Goal: Transaction & Acquisition: Subscribe to service/newsletter

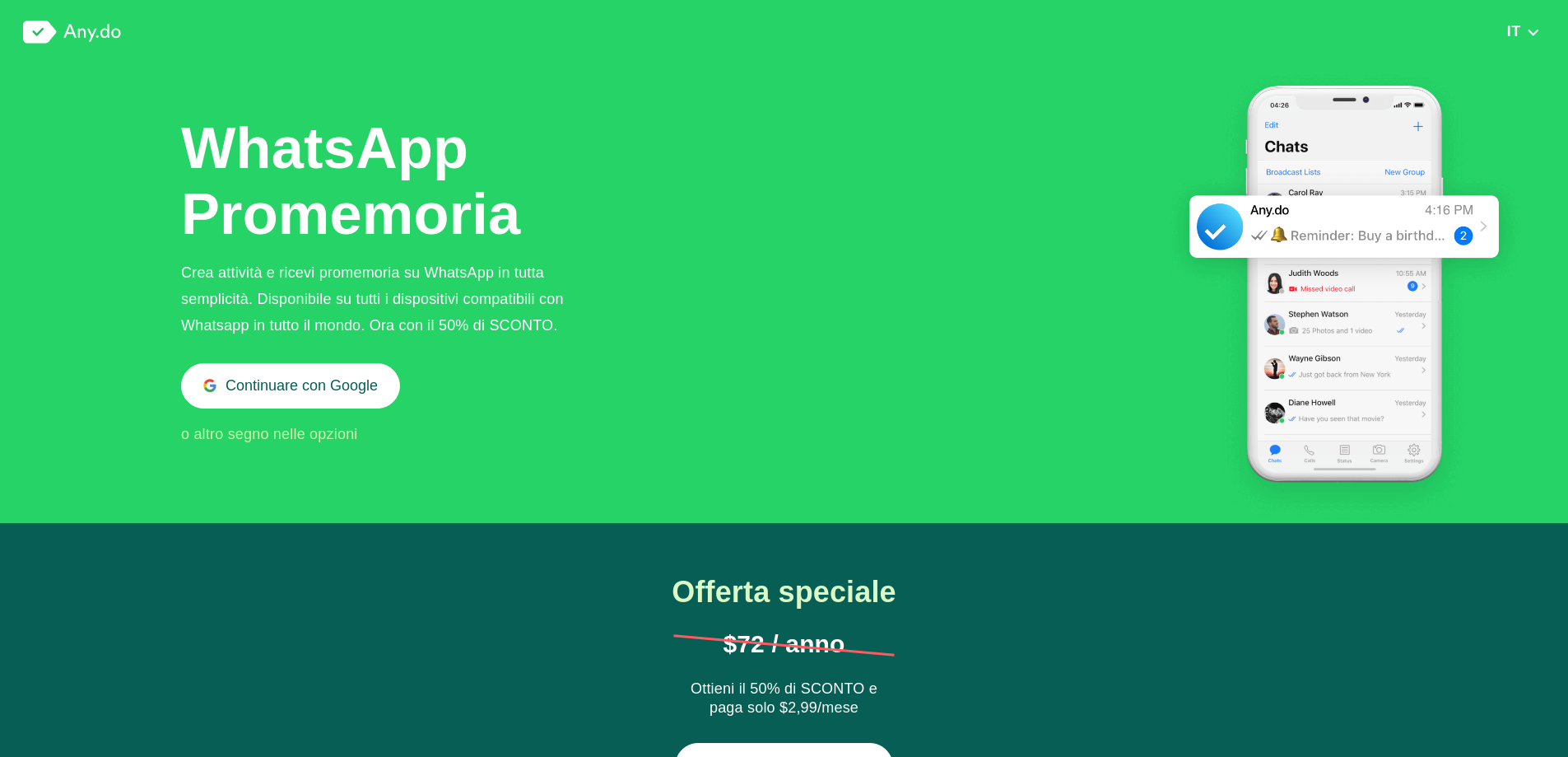
click at [72, 35] on img at bounding box center [72, 32] width 98 height 23
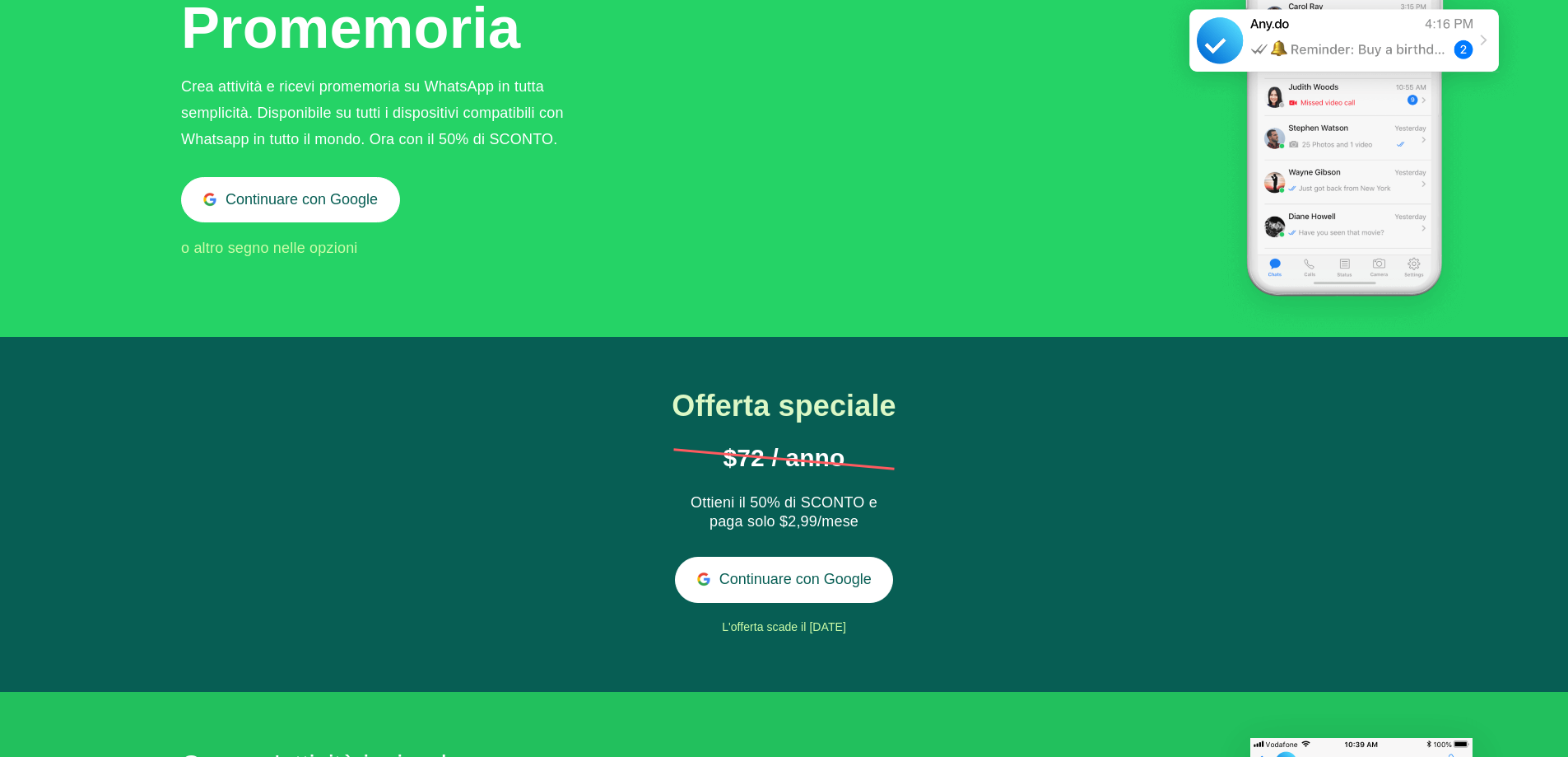
scroll to position [247, 0]
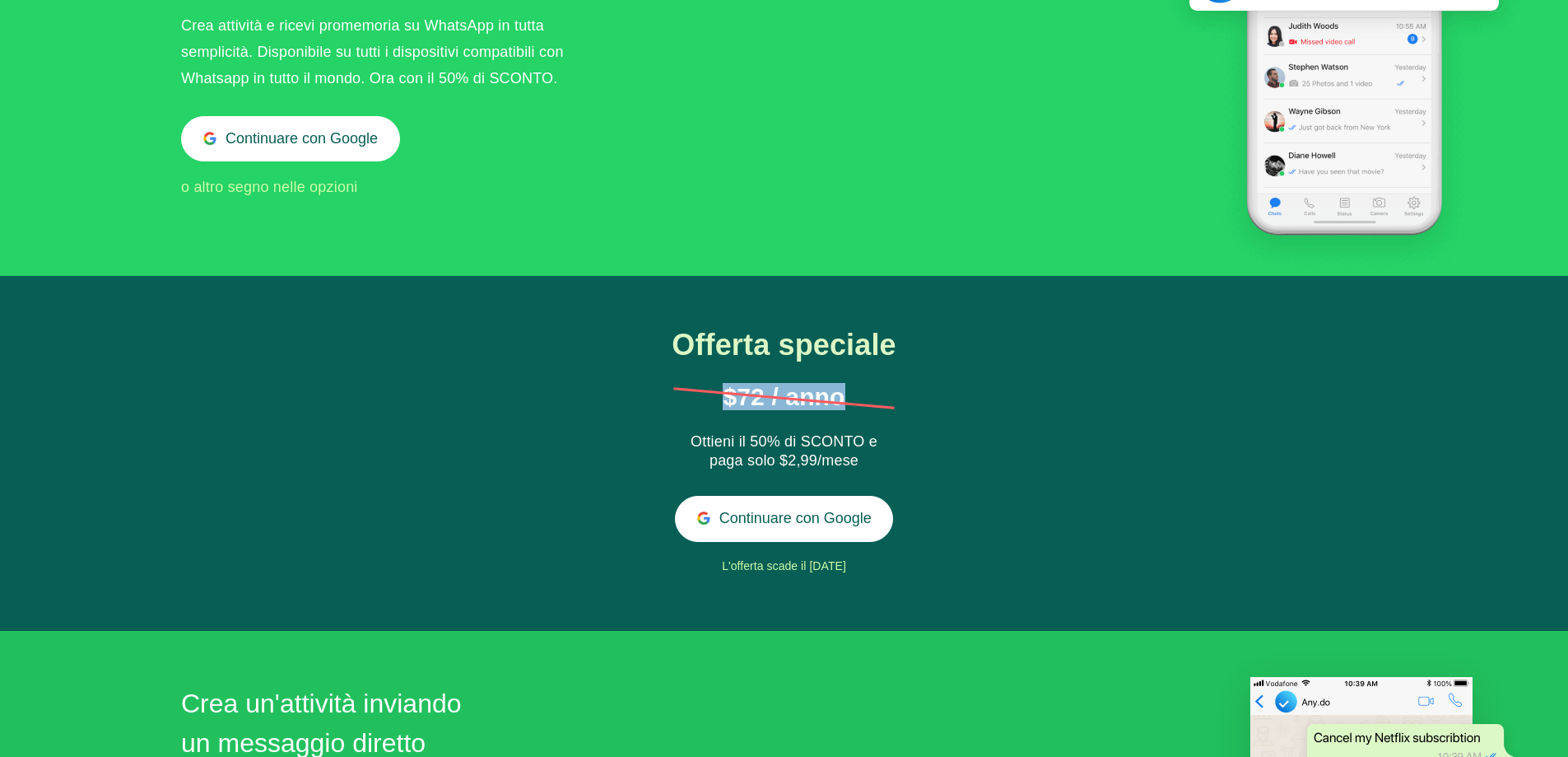
drag, startPoint x: 718, startPoint y: 396, endPoint x: 894, endPoint y: 397, distance: 176.0
click at [894, 397] on h1 "$72 / anno" at bounding box center [784, 397] width 222 height 25
drag, startPoint x: 780, startPoint y: 459, endPoint x: 875, endPoint y: 459, distance: 95.0
click at [875, 459] on div "Ottieni il 50% di SCONTO e paga solo $2,99/mese" at bounding box center [784, 452] width 219 height 39
drag, startPoint x: 744, startPoint y: 397, endPoint x: 882, endPoint y: 382, distance: 138.8
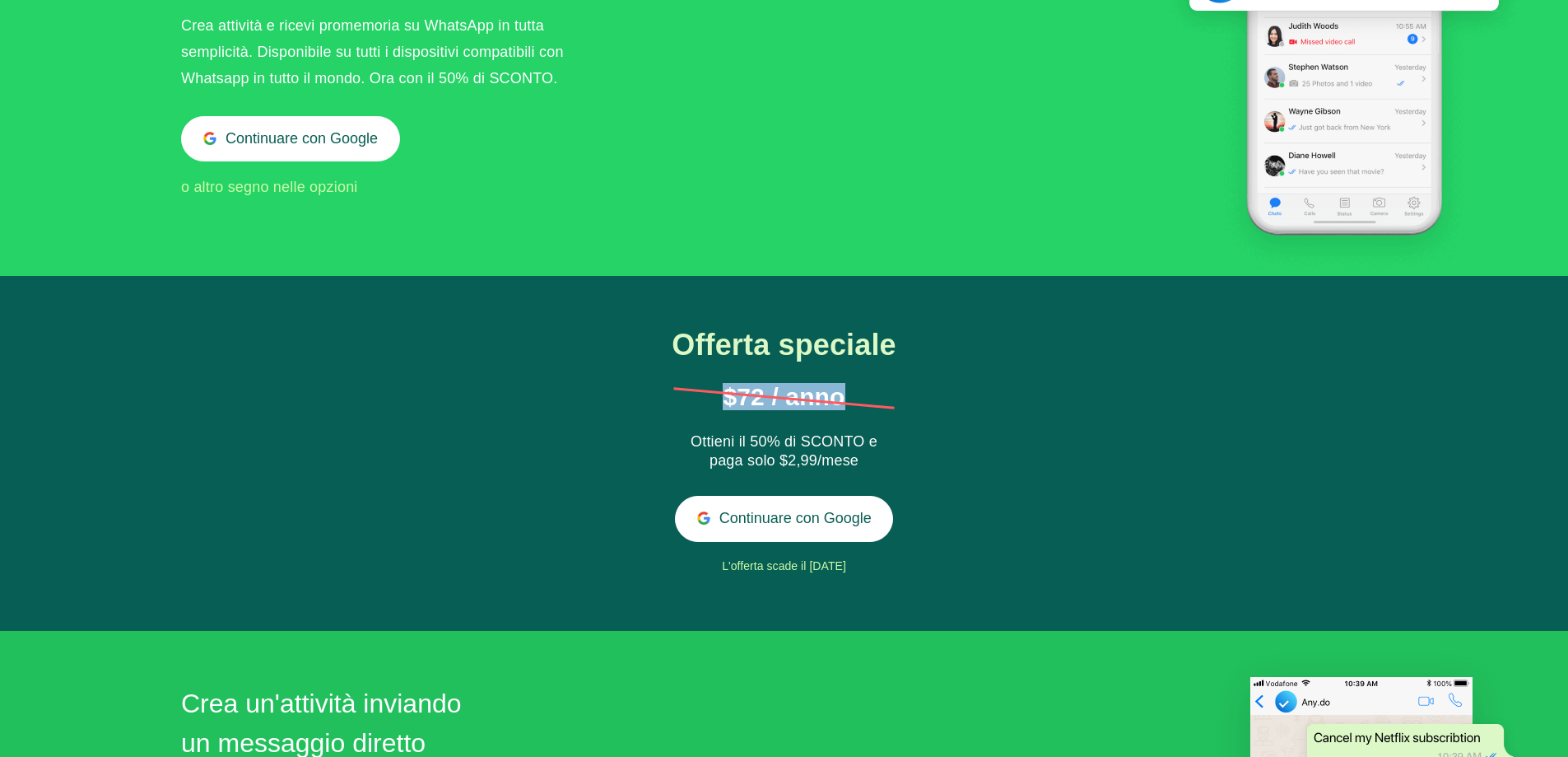
click at [880, 382] on div "Offerta speciale $72 / anno Ottieni il 50% di SCONTO e paga solo $2,99/mese Con…" at bounding box center [784, 454] width 340 height 250
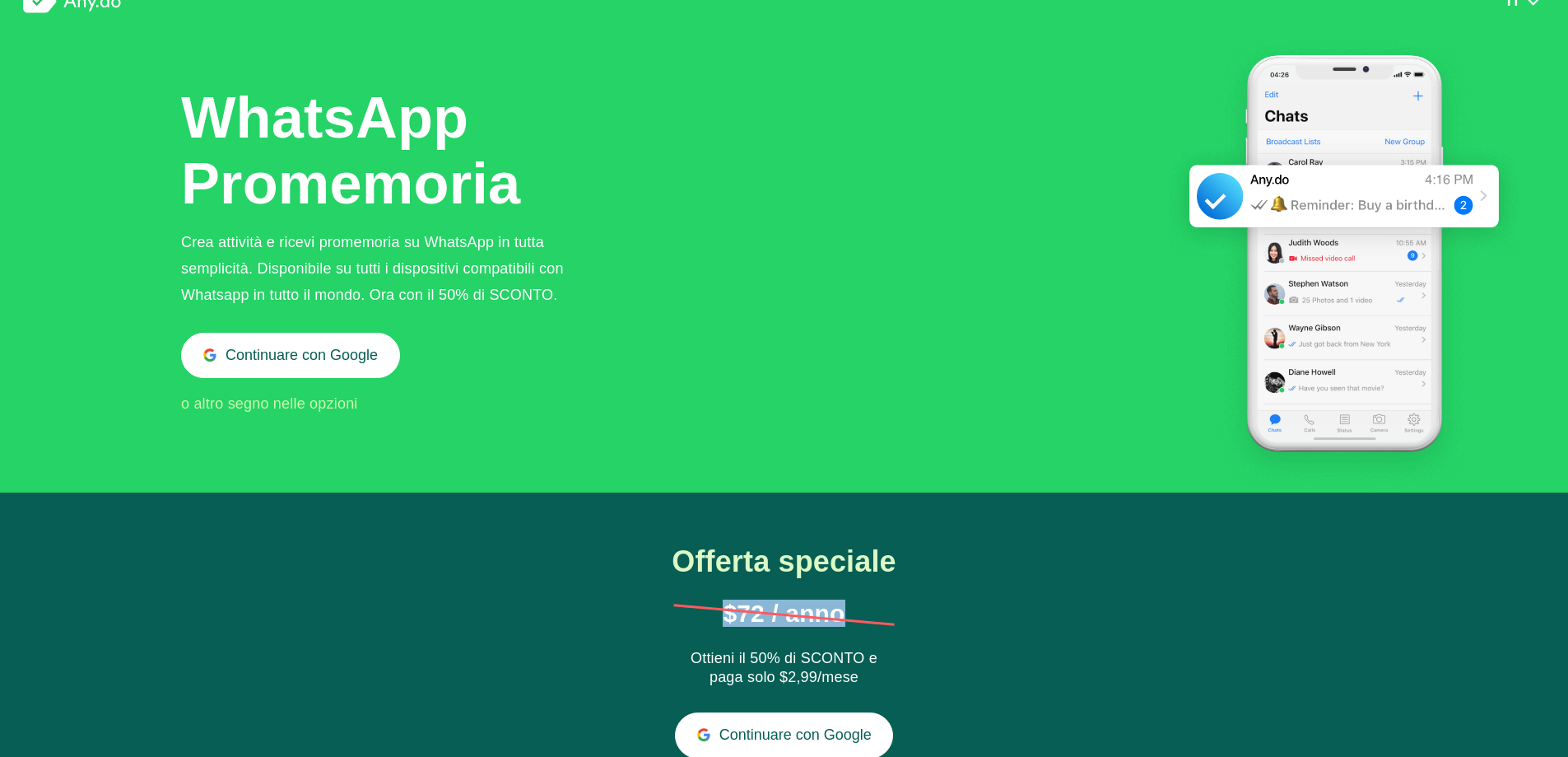
scroll to position [0, 0]
